Goal: Communication & Community: Participate in discussion

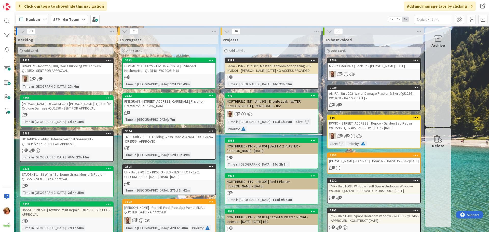
click at [441, 21] on input "text" at bounding box center [433, 19] width 38 height 9
type input "2411"
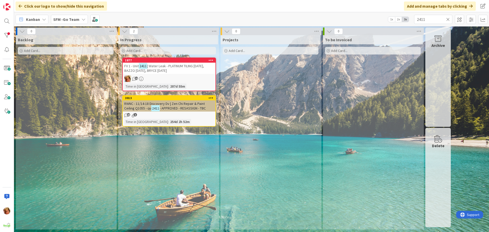
click at [181, 66] on span "| Water Leak - PLATINUM TILING [DATE], BAZZO [DATE], BRYCE [DATE]" at bounding box center [164, 68] width 80 height 9
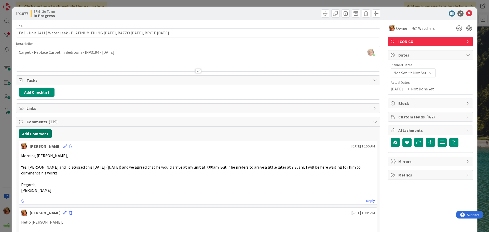
click at [36, 135] on button "Add Comment" at bounding box center [35, 133] width 33 height 9
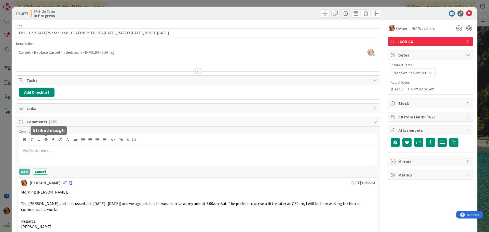
click at [54, 149] on p at bounding box center [198, 150] width 354 height 6
click at [55, 151] on p at bounding box center [198, 150] width 354 height 6
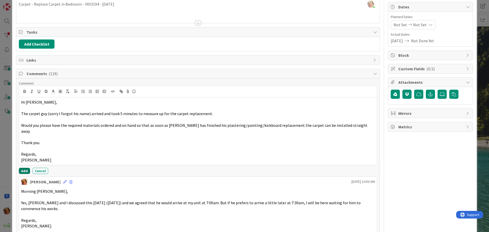
scroll to position [51, 0]
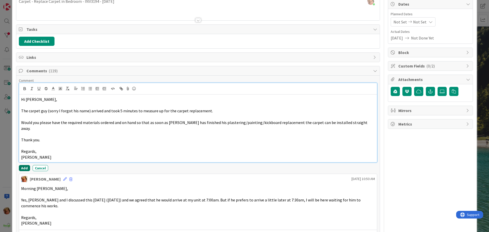
click at [22, 165] on button "Add" at bounding box center [24, 168] width 11 height 6
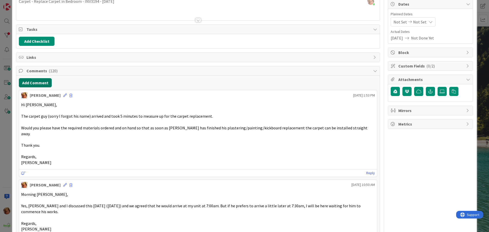
click at [26, 81] on button "Add Comment" at bounding box center [35, 82] width 33 height 9
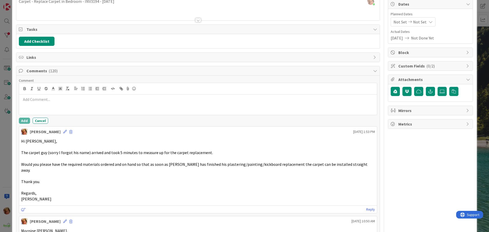
click at [47, 100] on p at bounding box center [198, 99] width 354 height 6
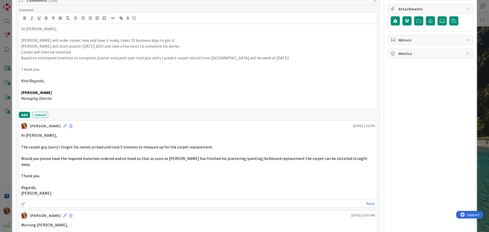
scroll to position [127, 0]
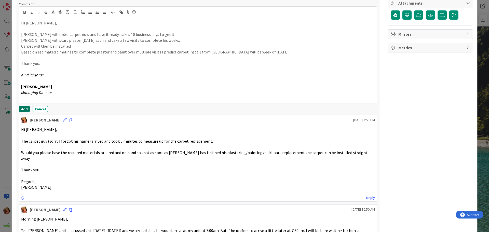
click at [23, 108] on button "Add" at bounding box center [24, 109] width 11 height 6
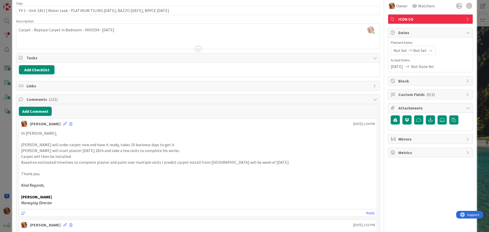
scroll to position [0, 0]
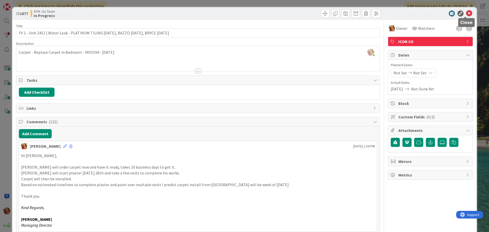
click at [466, 13] on icon at bounding box center [469, 13] width 6 height 6
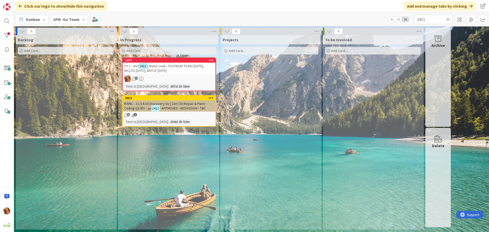
click at [448, 19] on icon at bounding box center [448, 19] width 4 height 5
click at [448, 19] on input "text" at bounding box center [433, 19] width 38 height 9
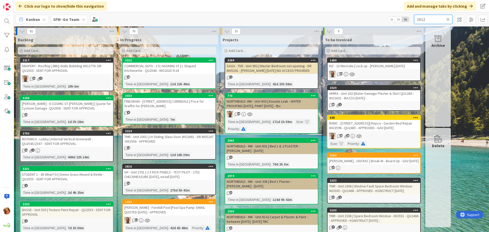
type input "1612"
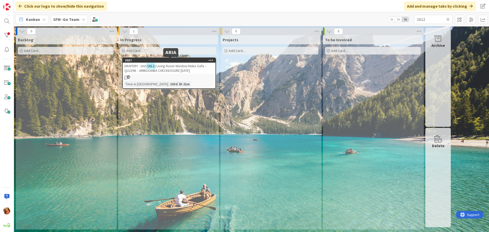
click at [162, 67] on span "| Living Room Window Make Safe - QU2398 - JIMBOOMBA CHECKEASURE [DATE]" at bounding box center [165, 68] width 82 height 9
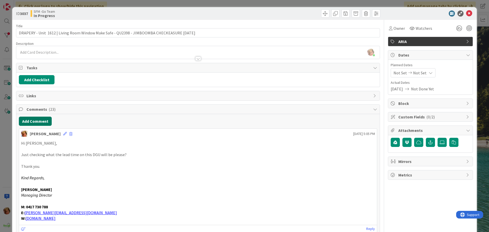
click at [37, 120] on button "Add Comment" at bounding box center [35, 121] width 33 height 9
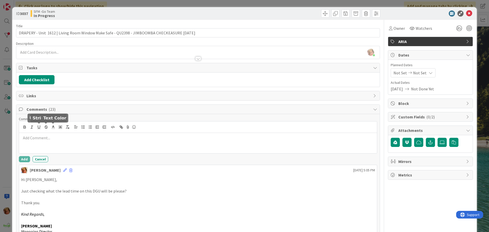
click at [51, 131] on div at bounding box center [198, 126] width 358 height 11
click at [54, 141] on p at bounding box center [198, 138] width 354 height 6
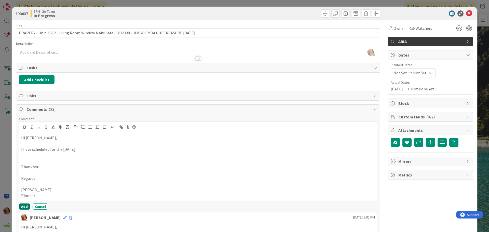
click at [22, 204] on button "Add" at bounding box center [24, 206] width 11 height 6
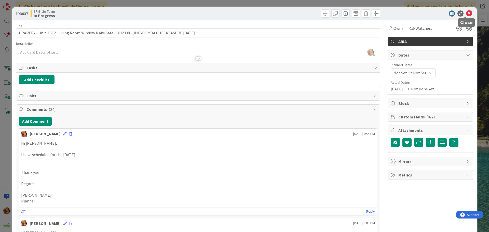
drag, startPoint x: 463, startPoint y: 13, endPoint x: 450, endPoint y: 22, distance: 15.7
click at [466, 13] on icon at bounding box center [469, 13] width 6 height 6
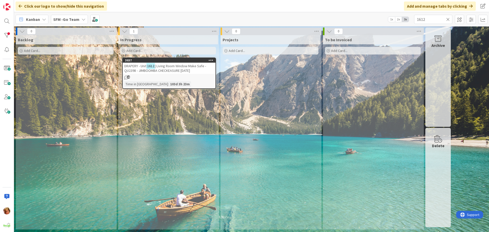
click at [448, 19] on icon at bounding box center [448, 19] width 4 height 5
